Goal: Task Accomplishment & Management: Manage account settings

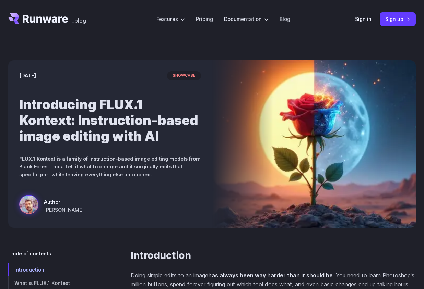
click at [6, 8] on header "_blog Features Tasks Image generation Video generation Sonic Inference Engine™ …" at bounding box center [212, 19] width 424 height 38
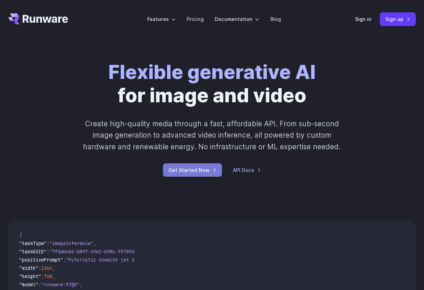
click at [183, 170] on link "Get Started Now" at bounding box center [192, 169] width 59 height 13
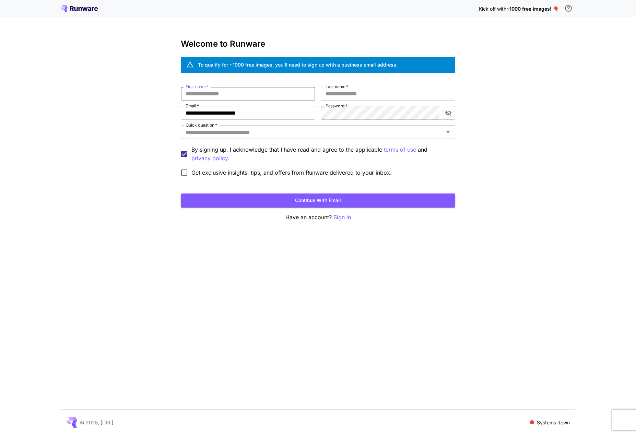
click at [240, 94] on input "First name   *" at bounding box center [248, 94] width 134 height 14
click at [344, 218] on p "Sign in" at bounding box center [341, 217] width 17 height 9
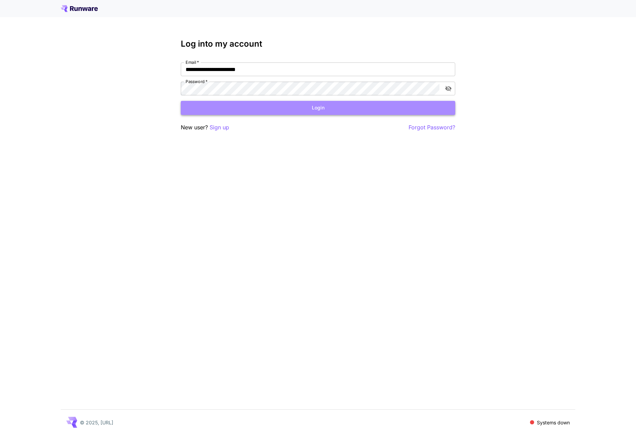
click at [282, 112] on button "Login" at bounding box center [318, 108] width 274 height 14
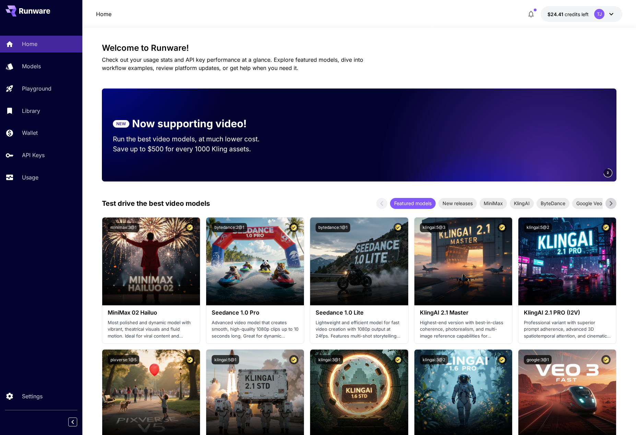
scroll to position [96, 0]
